Goal: Check status: Check status

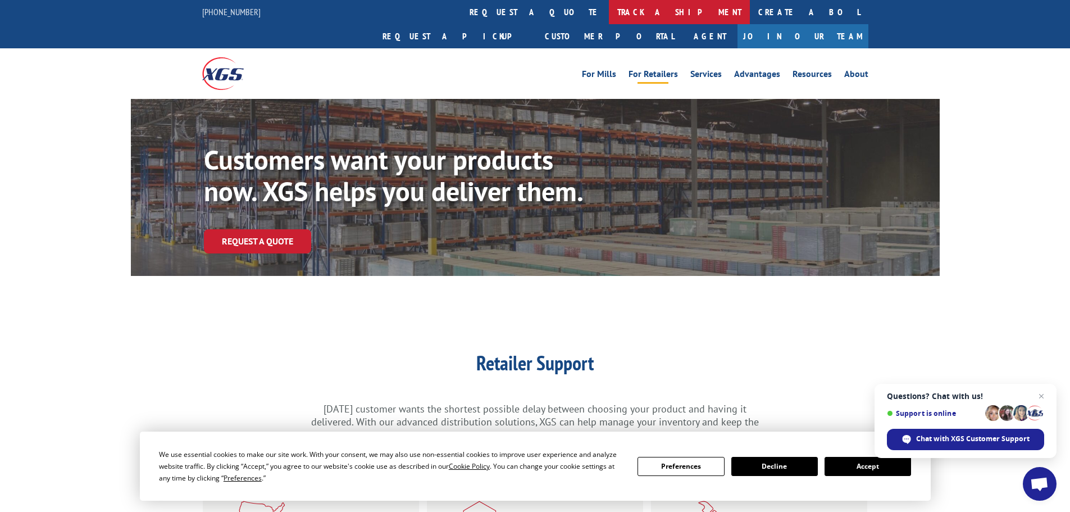
click at [609, 15] on link "track a shipment" at bounding box center [679, 12] width 141 height 24
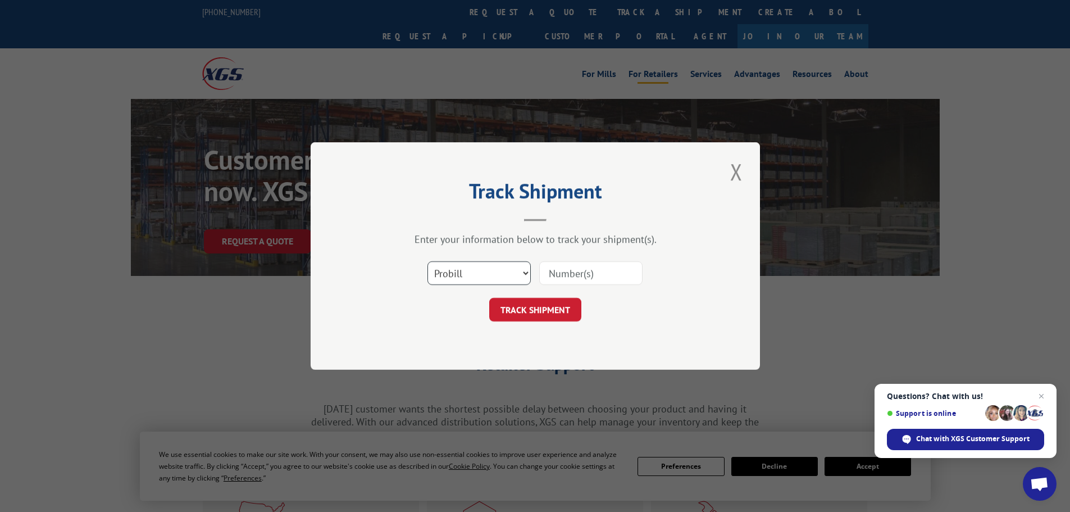
click at [459, 280] on select "Select category... Probill BOL PO" at bounding box center [478, 273] width 103 height 24
select select "po"
click at [427, 261] on select "Select category... Probill BOL PO" at bounding box center [478, 273] width 103 height 24
click at [566, 274] on input at bounding box center [590, 273] width 103 height 24
paste input "04529505"
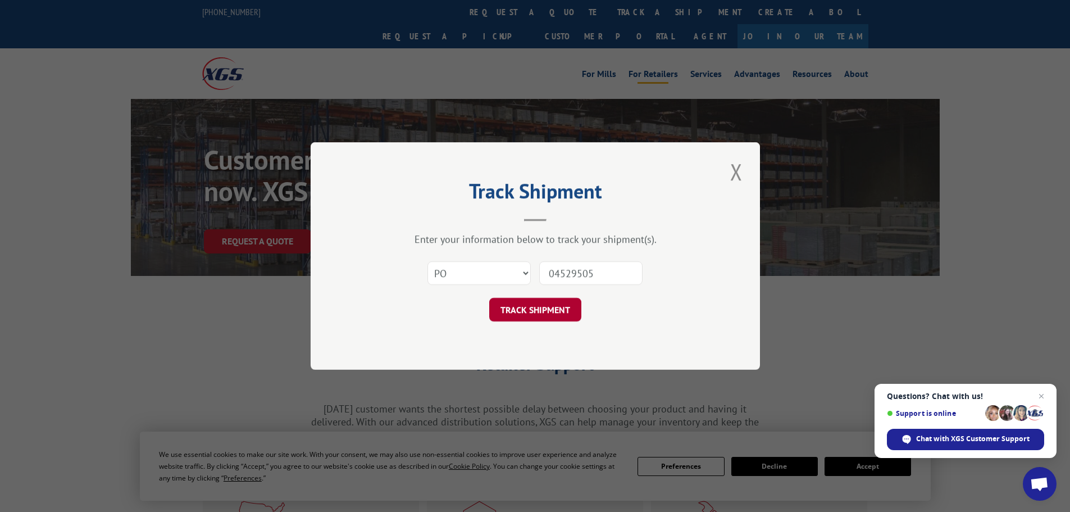
type input "04529505"
click at [535, 311] on button "TRACK SHIPMENT" at bounding box center [535, 310] width 92 height 24
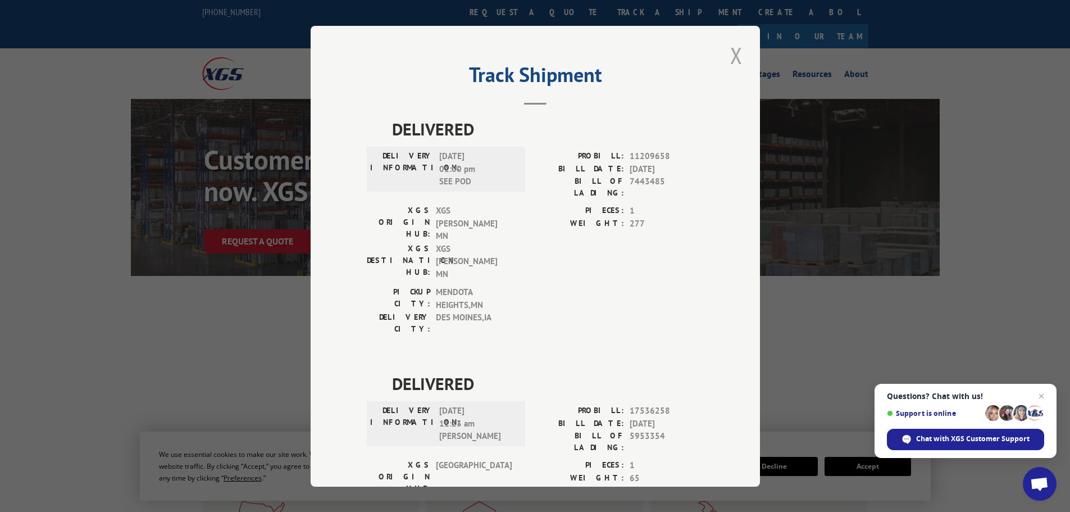
click at [732, 56] on button "Close modal" at bounding box center [736, 55] width 19 height 31
